Goal: Find specific page/section: Find specific page/section

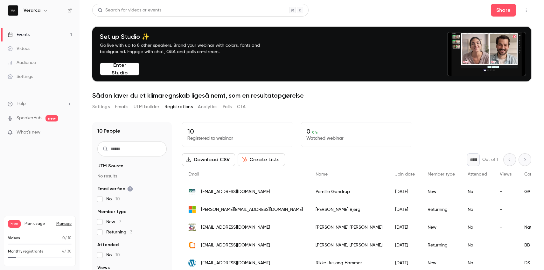
scroll to position [32, 0]
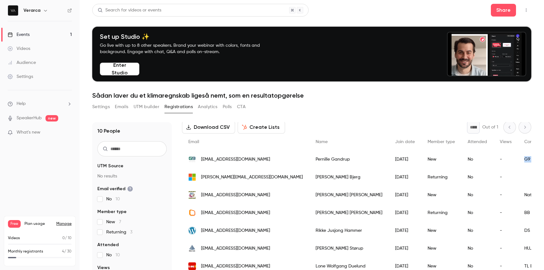
copy div "G9 landskab"
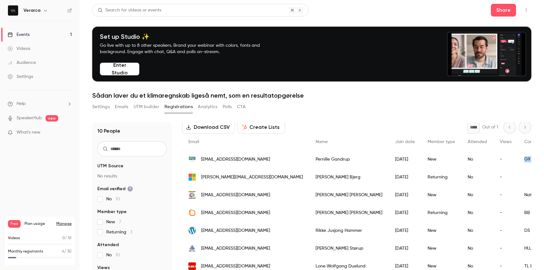
drag, startPoint x: 485, startPoint y: 159, endPoint x: 455, endPoint y: 159, distance: 29.9
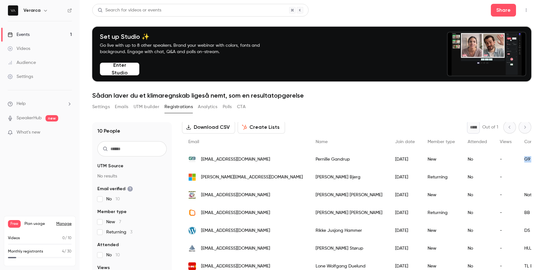
click at [518, 159] on div "G9 landskab" at bounding box center [548, 159] width 61 height 18
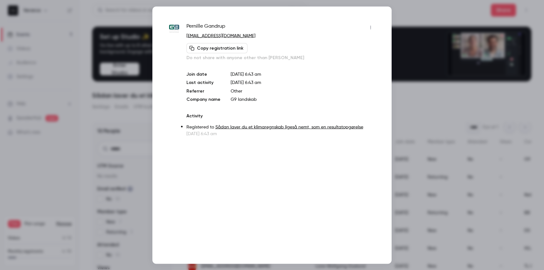
click at [115, 145] on div at bounding box center [272, 135] width 544 height 270
